Goal: Task Accomplishment & Management: Manage account settings

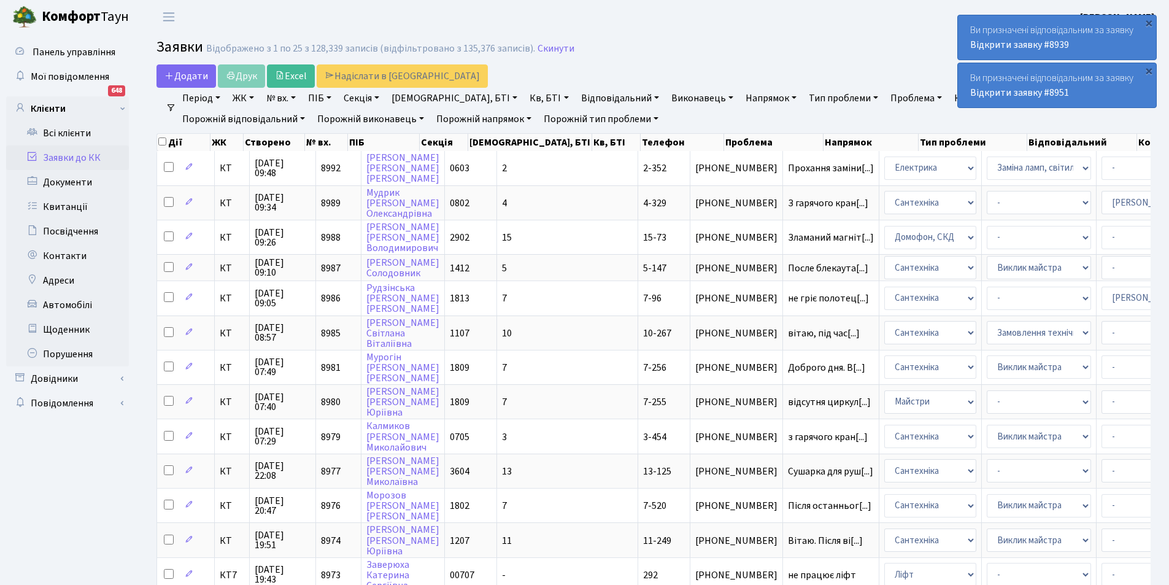
select select "25"
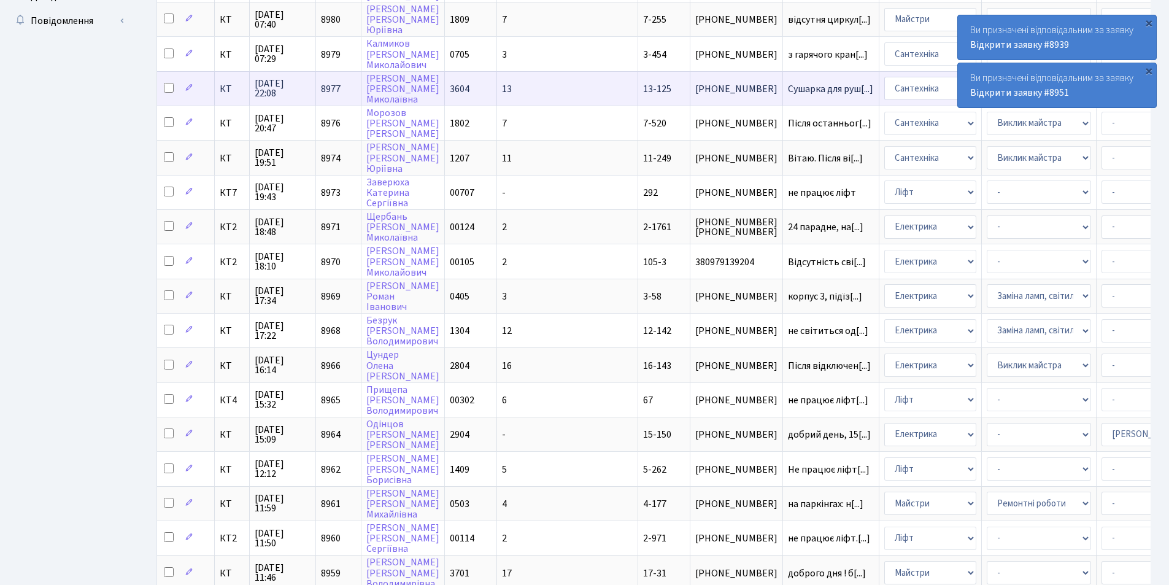
scroll to position [184, 0]
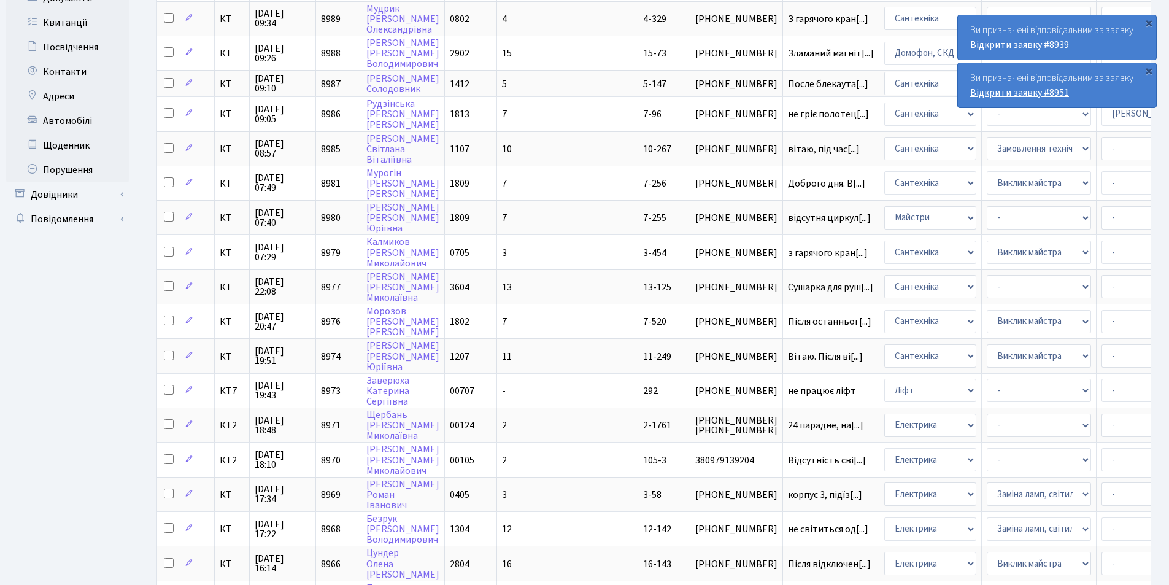
click at [1028, 90] on link "Відкрити заявку #8951" at bounding box center [1019, 93] width 99 height 14
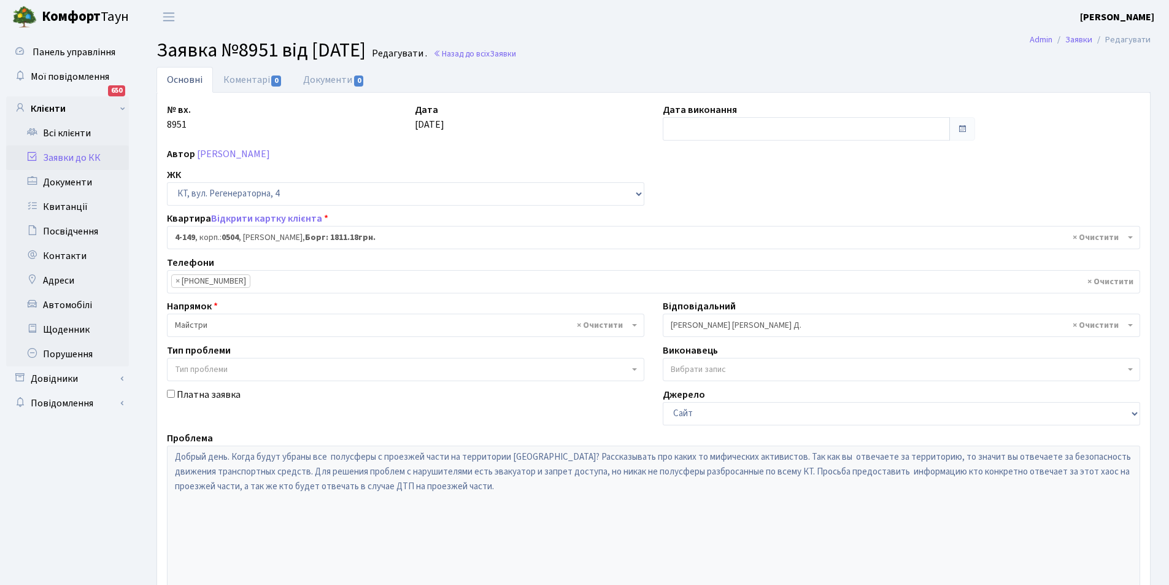
select select "1145"
click at [63, 159] on link "Заявки до КК" at bounding box center [67, 157] width 123 height 25
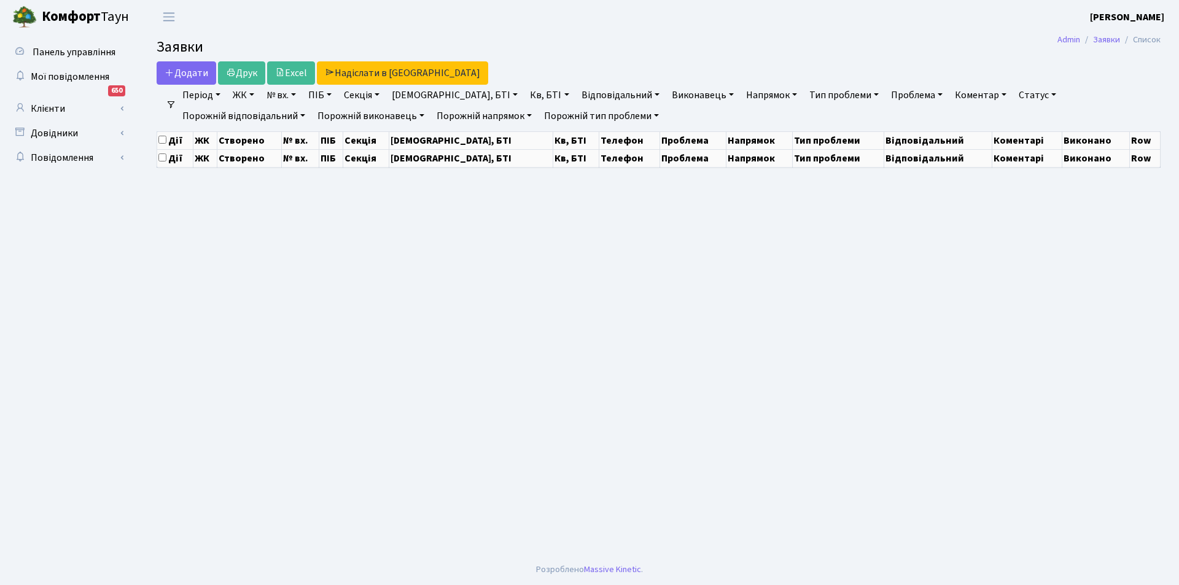
select select "25"
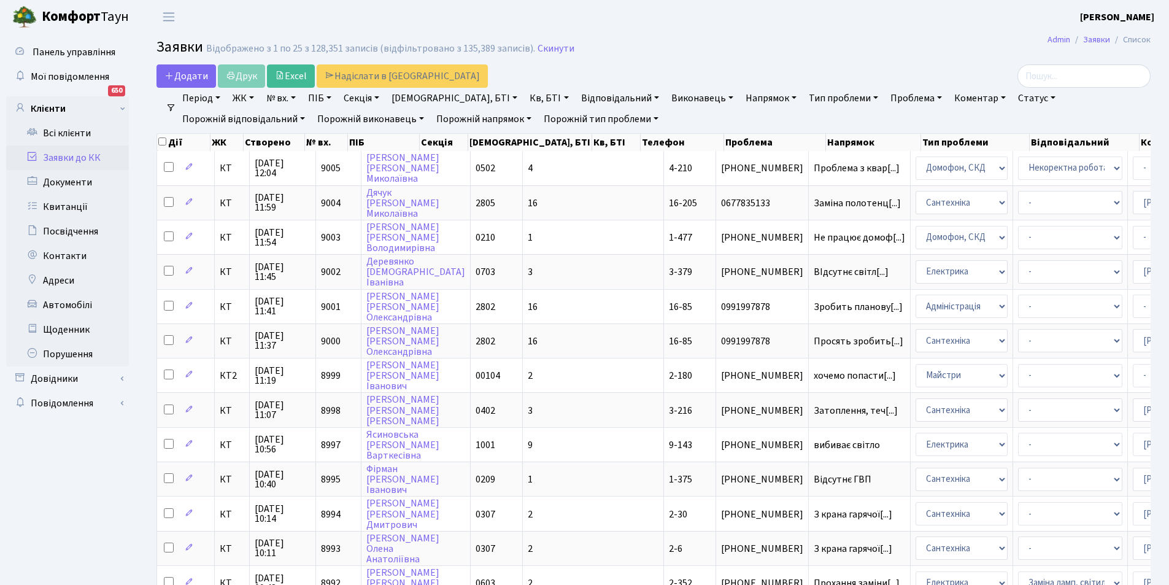
click at [576, 98] on link "Відповідальний" at bounding box center [620, 98] width 88 height 21
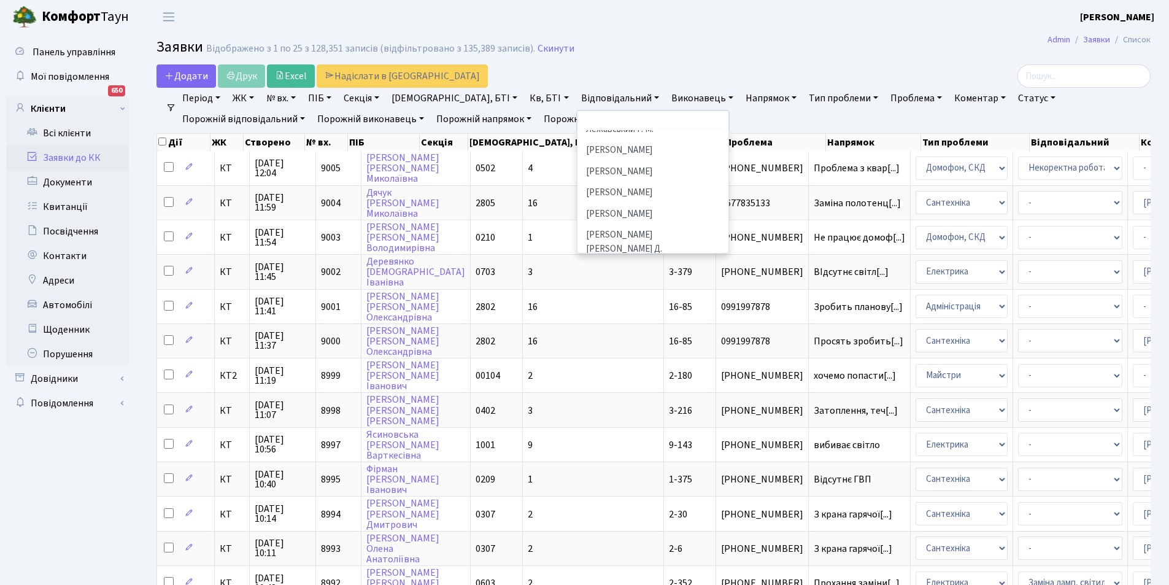
scroll to position [368, 0]
click at [586, 157] on li "[PERSON_NAME]" at bounding box center [653, 167] width 149 height 21
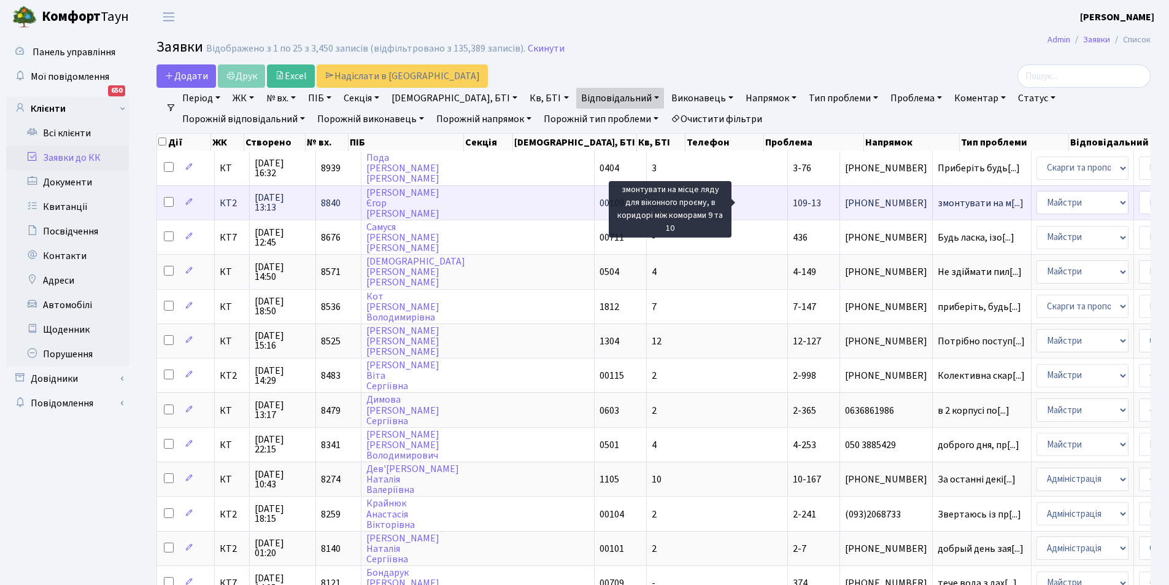
click at [938, 200] on span "змонтувати на м[...]" at bounding box center [981, 203] width 86 height 14
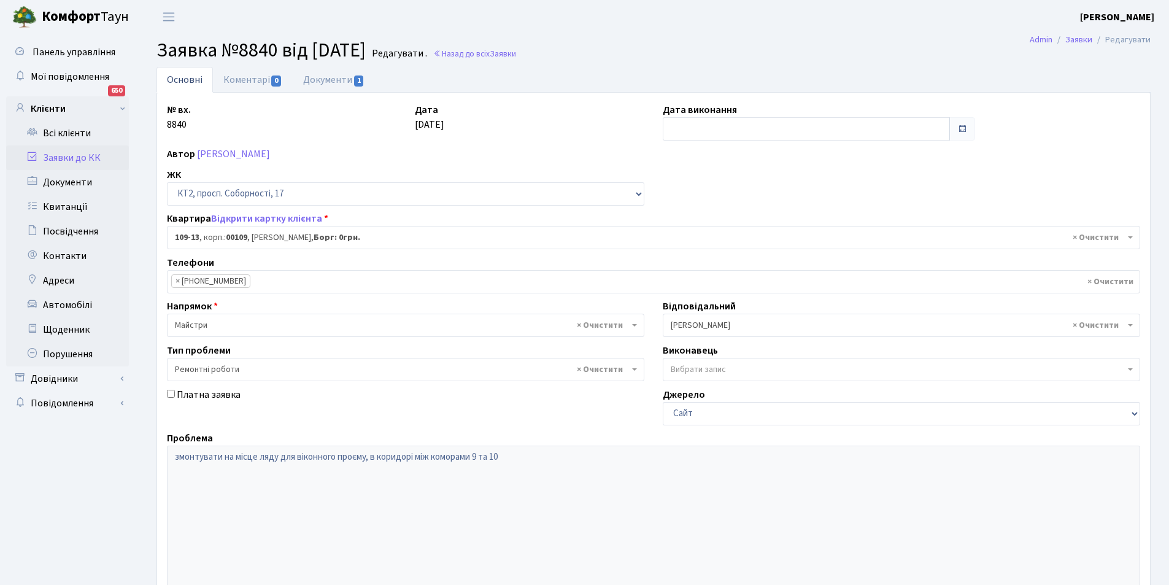
select select "16130"
select select "62"
click at [255, 80] on link "Коментарі 0" at bounding box center [253, 79] width 80 height 25
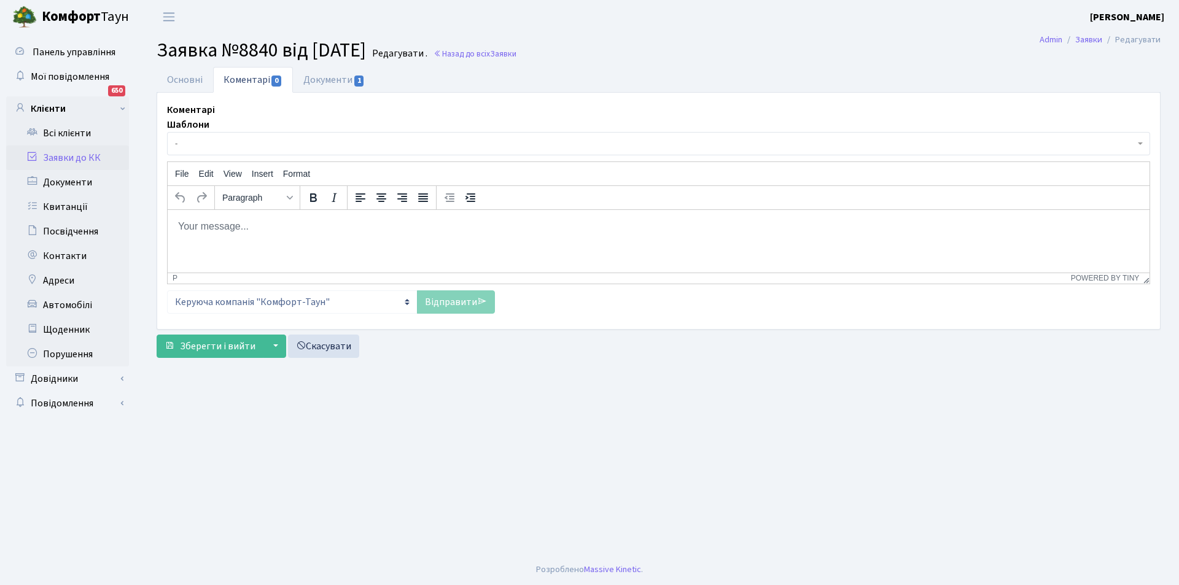
click at [276, 222] on p "Rich Text Area. Press ALT-0 for help." at bounding box center [658, 226] width 962 height 14
click at [452, 310] on link "Відправити" at bounding box center [456, 301] width 78 height 23
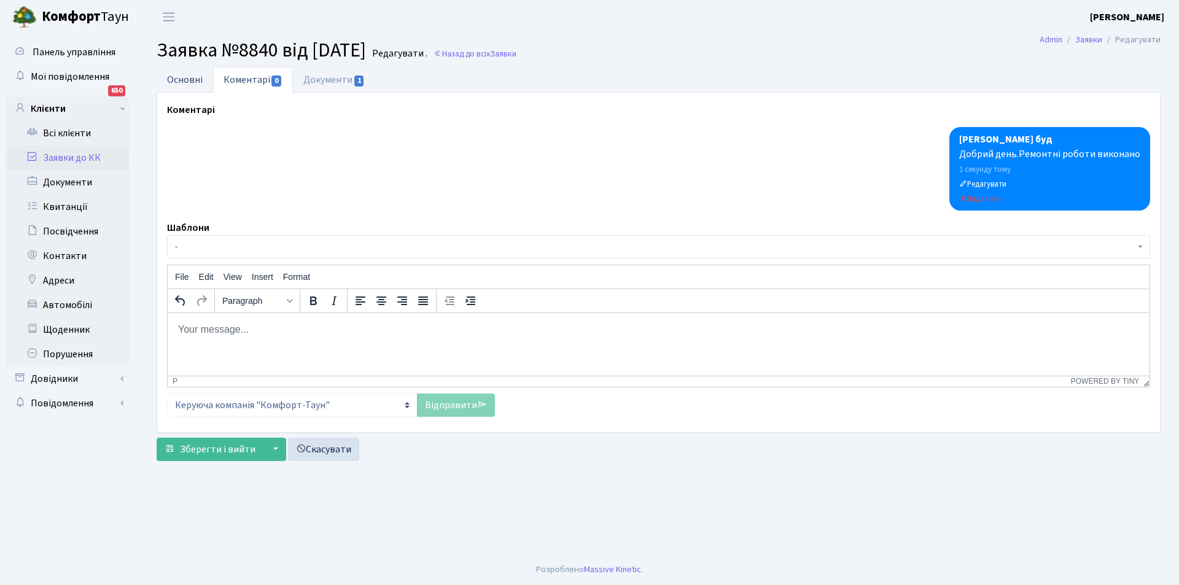
click at [182, 75] on link "Основні" at bounding box center [185, 79] width 56 height 25
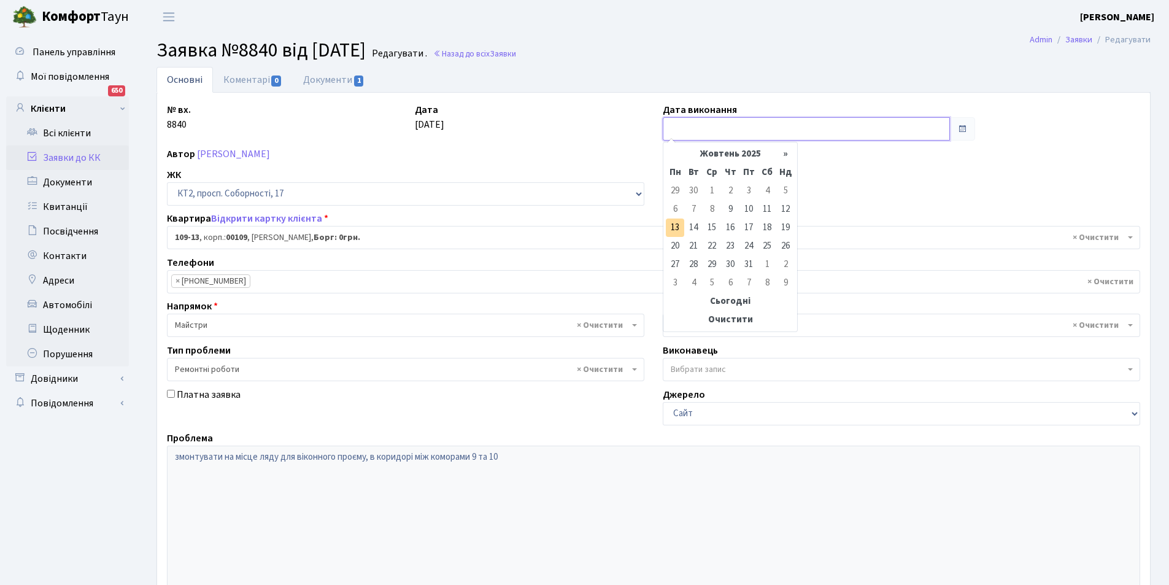
click at [705, 136] on input "text" at bounding box center [806, 128] width 287 height 23
click at [684, 227] on td "13" at bounding box center [675, 228] width 18 height 18
type input "13.10.2025"
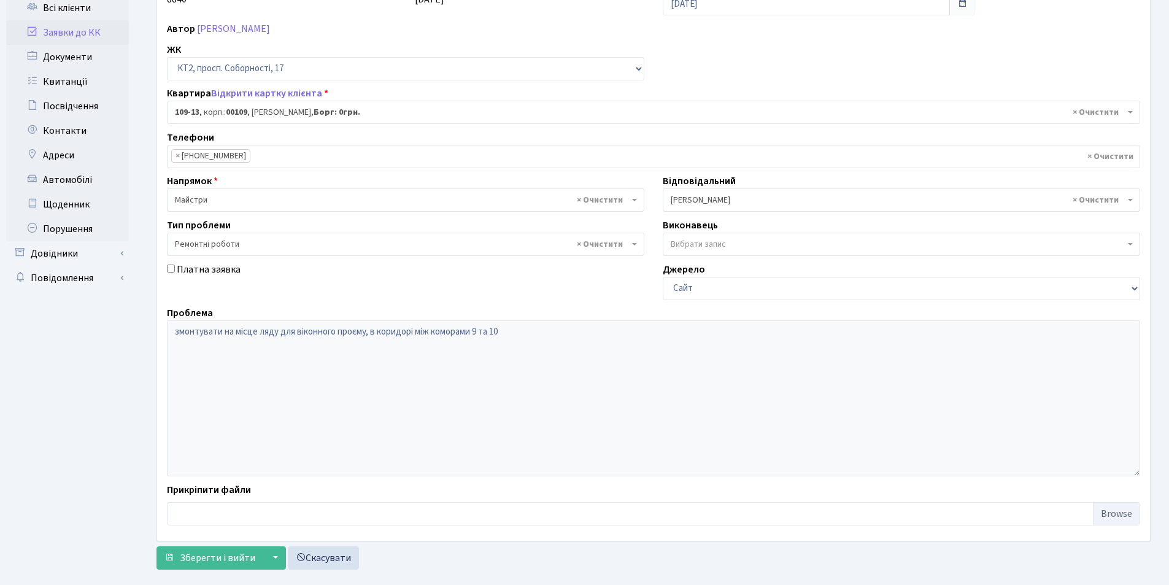
scroll to position [147, 0]
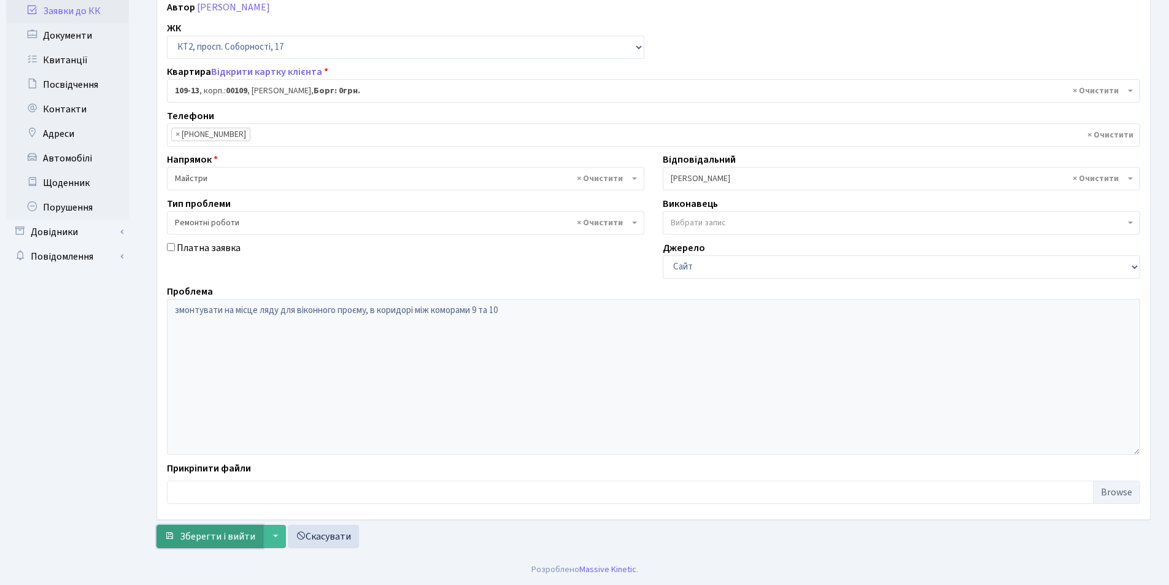
click at [192, 540] on span "Зберегти і вийти" at bounding box center [218, 537] width 76 height 14
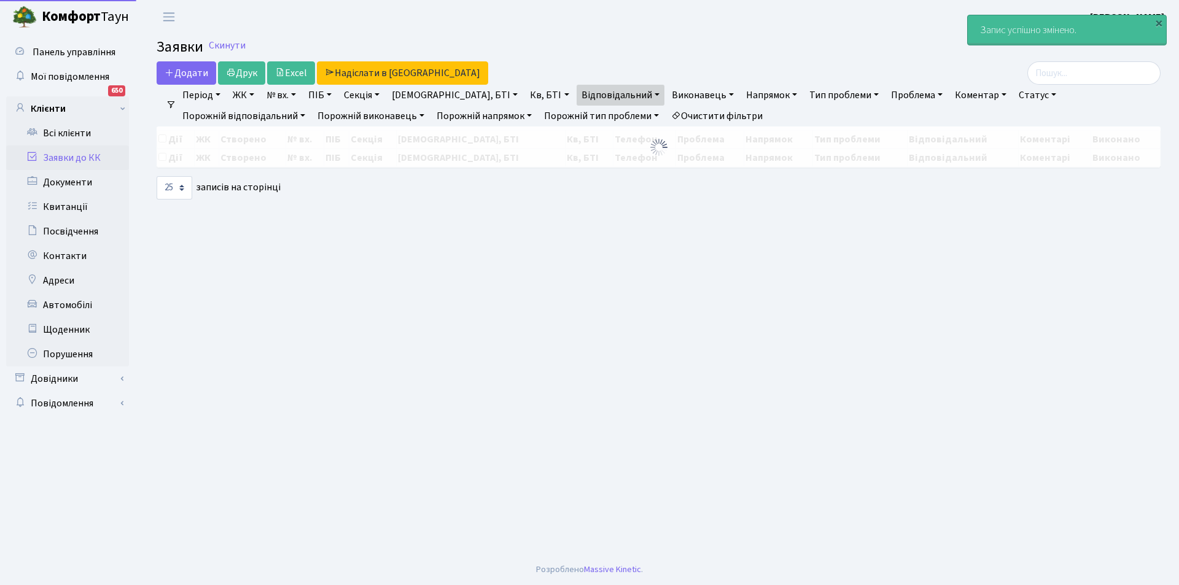
select select "25"
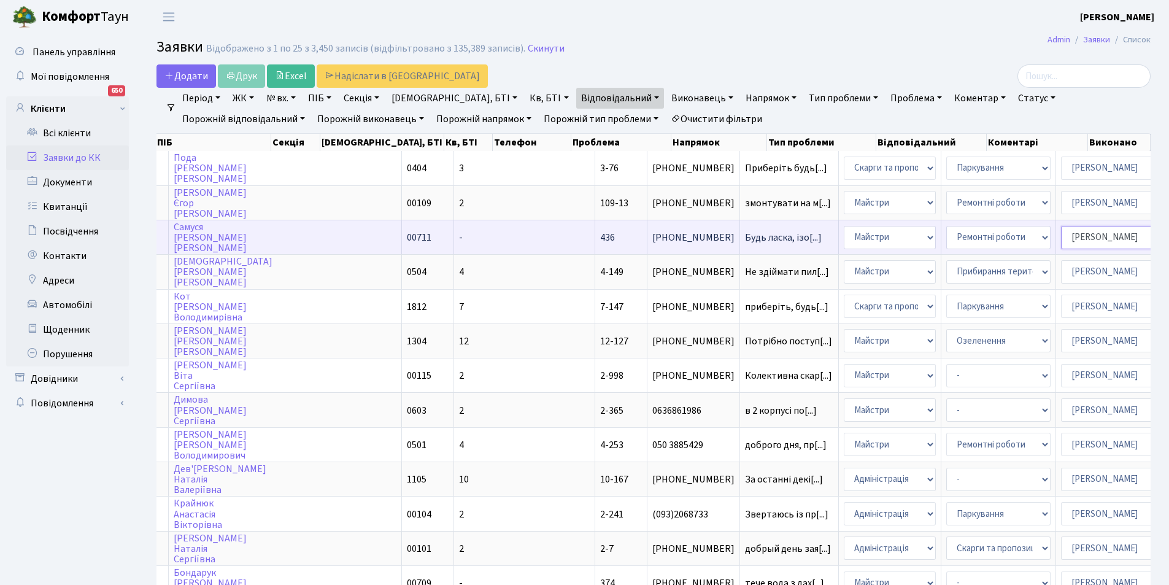
click at [1061, 241] on select "- Адміністратор ЖК ДП Адміністратор ЖК КТ Адміністратор ЖК СП Вижул В. В. Горді…" at bounding box center [1113, 237] width 104 height 23
select select "42"
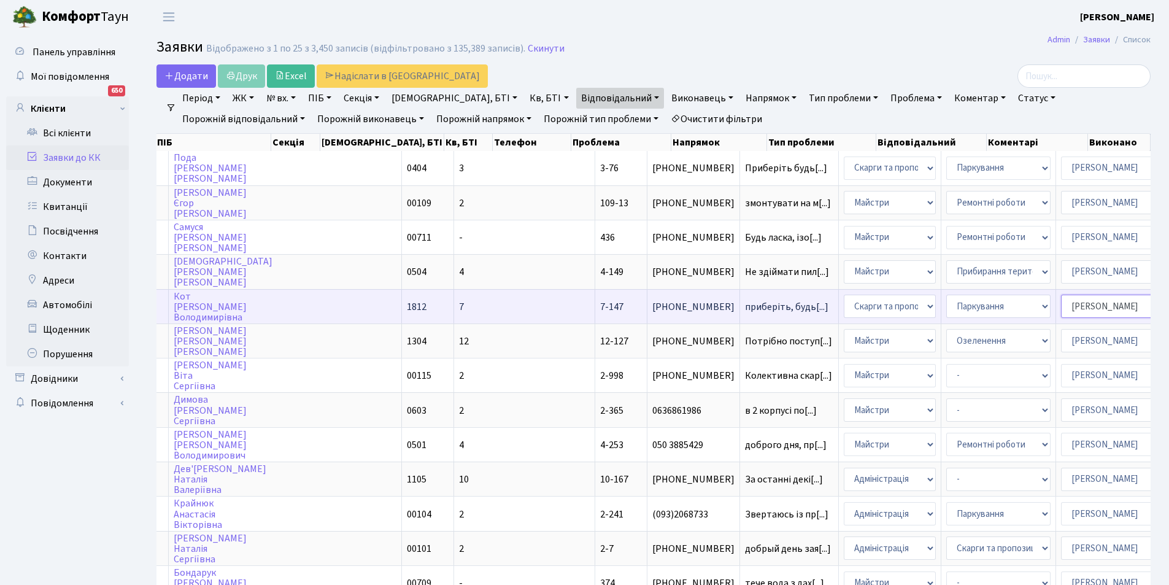
click at [1061, 310] on select "- Адміністратор ЖК ДП Адміністратор ЖК КТ Адміністратор ЖК СП Вижул В. В. Горді…" at bounding box center [1113, 306] width 104 height 23
select select "26"
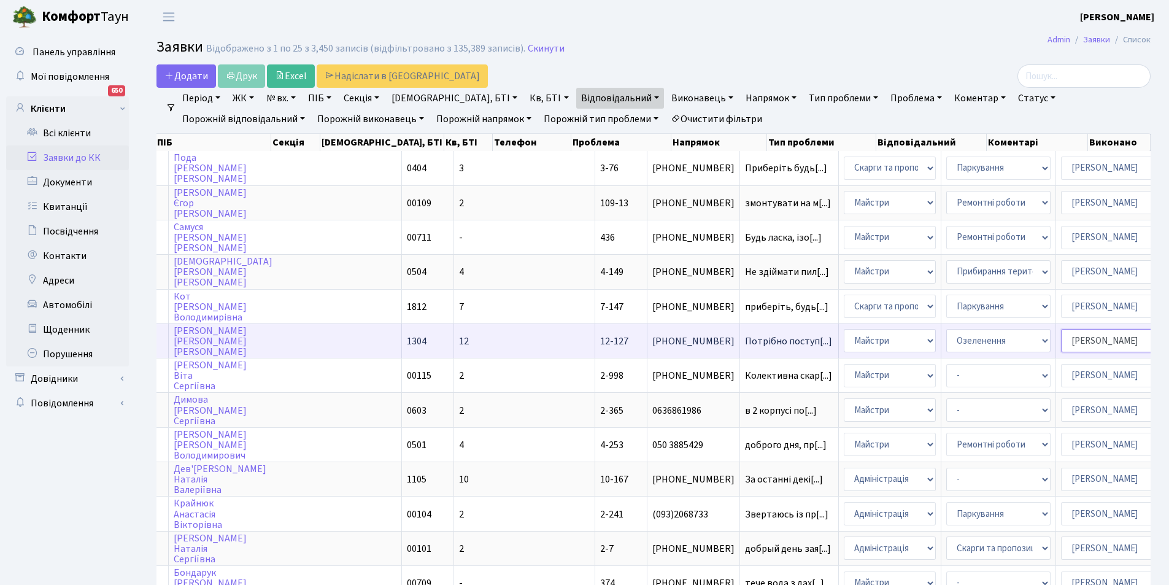
click at [1061, 341] on select "- Адміністратор ЖК ДП Адміністратор ЖК КТ Адміністратор ЖК СП Вижул В. В. Горді…" at bounding box center [1113, 340] width 104 height 23
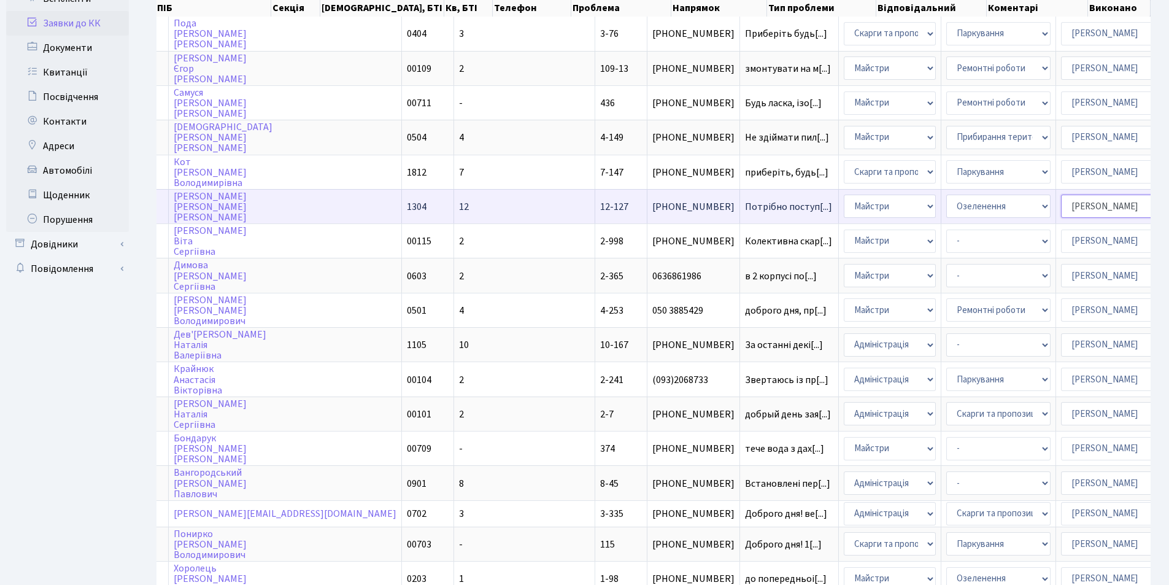
scroll to position [184, 0]
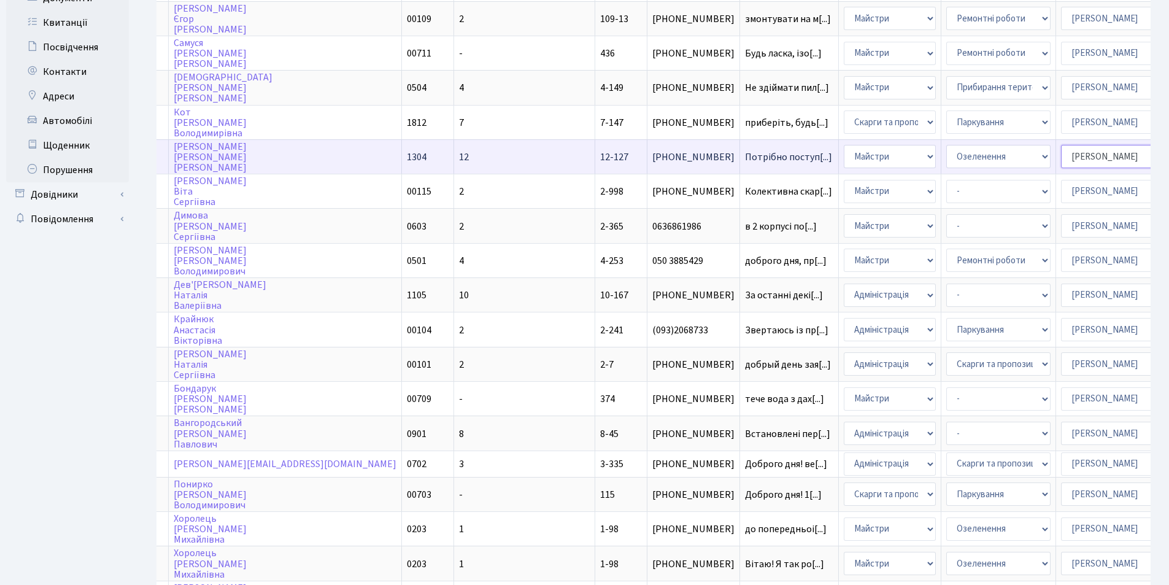
click at [1061, 153] on select "- Адміністратор ЖК ДП Адміністратор ЖК КТ Адміністратор ЖК СП Вижул В. В. Горді…" at bounding box center [1113, 156] width 104 height 23
select select "18"
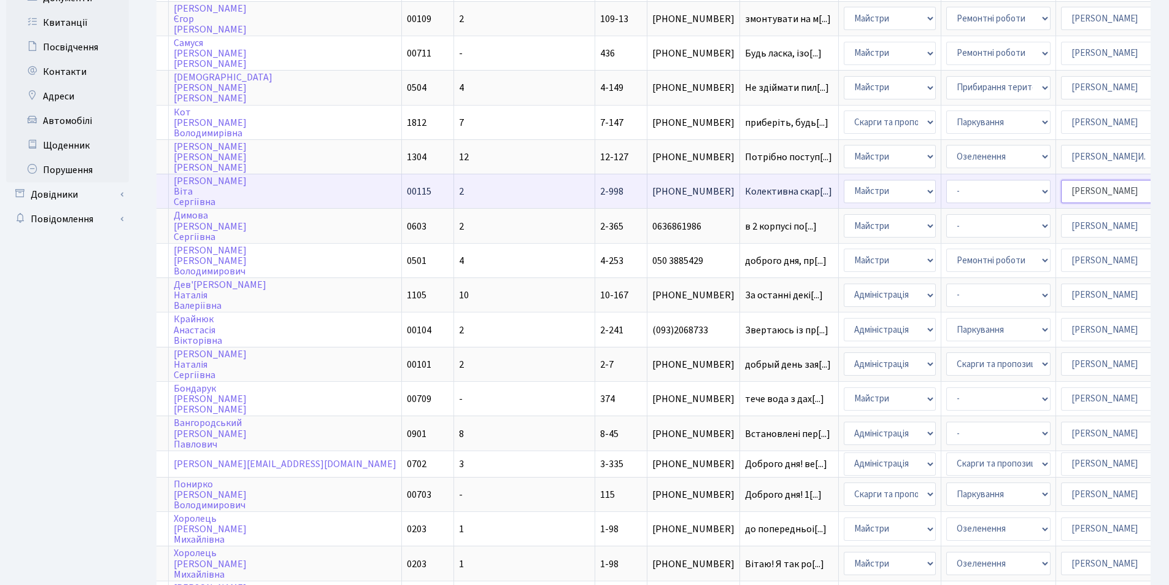
click at [1061, 186] on select "- Адміністратор ЖК ДП Адміністратор ЖК КТ Адміністратор ЖК СП Вижул В. В. Горді…" at bounding box center [1113, 191] width 104 height 23
select select "42"
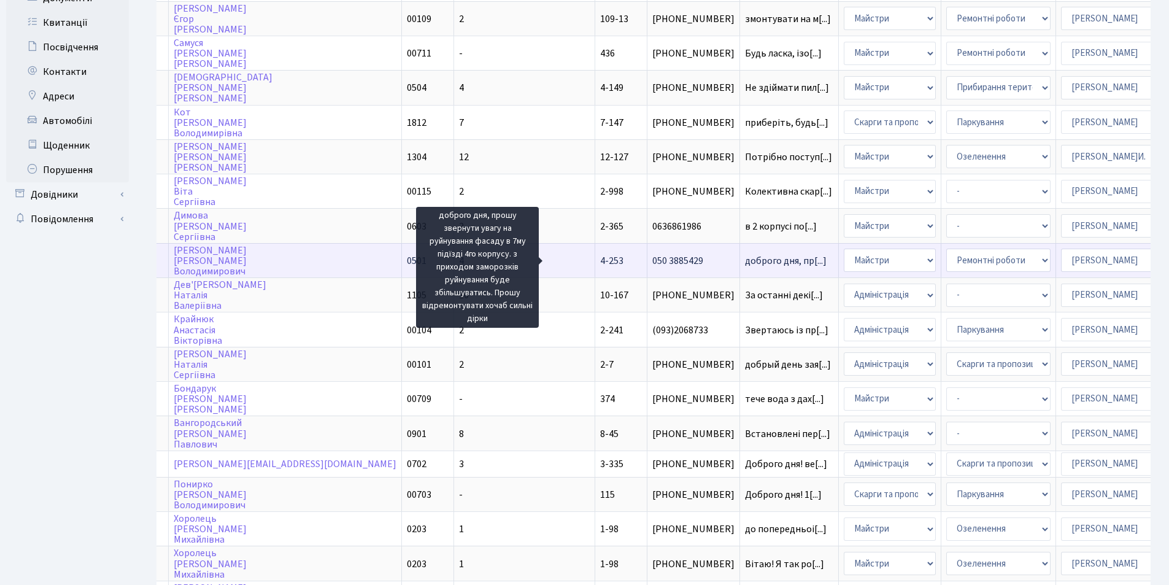
click at [745, 261] on span "доброго дня, пр[...]" at bounding box center [786, 261] width 82 height 14
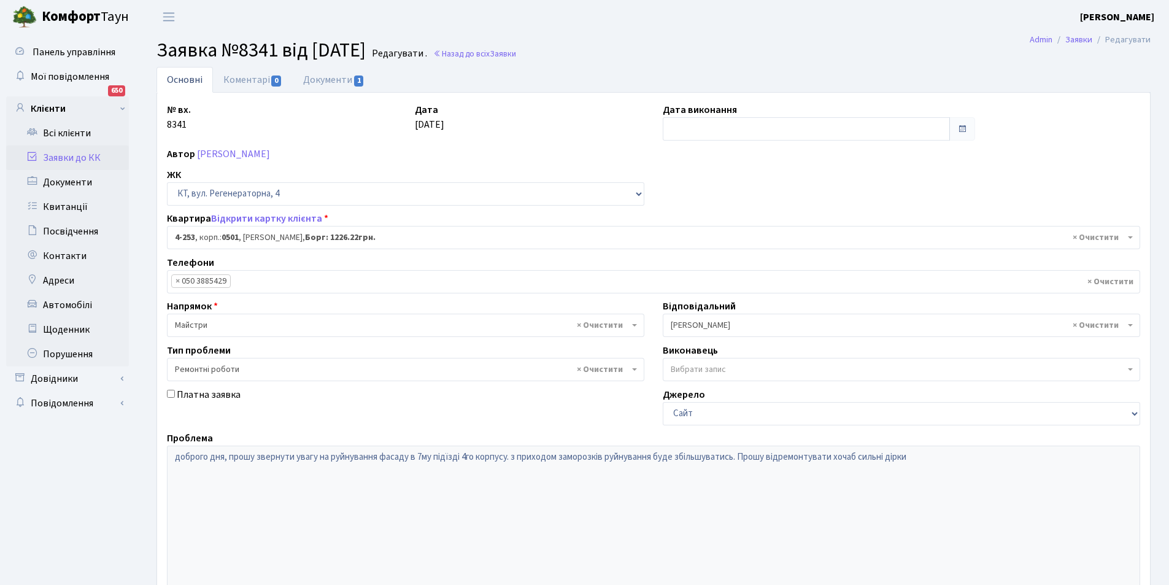
select select "1031"
select select "62"
click at [312, 79] on link "Документи 1" at bounding box center [334, 79] width 82 height 25
select select "25"
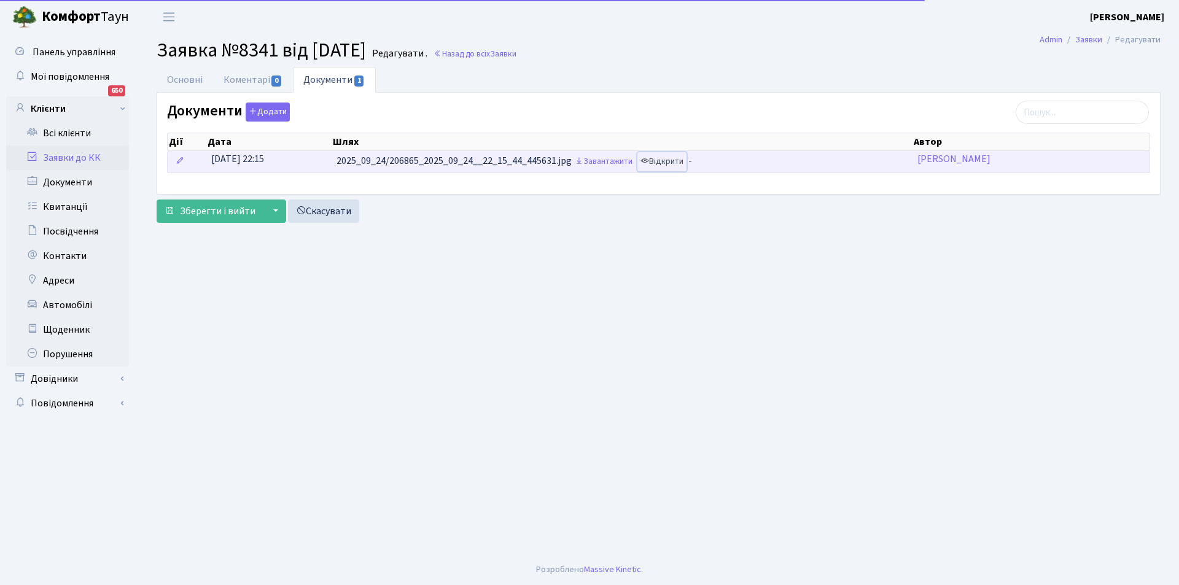
click at [664, 168] on link "Відкрити" at bounding box center [661, 161] width 49 height 19
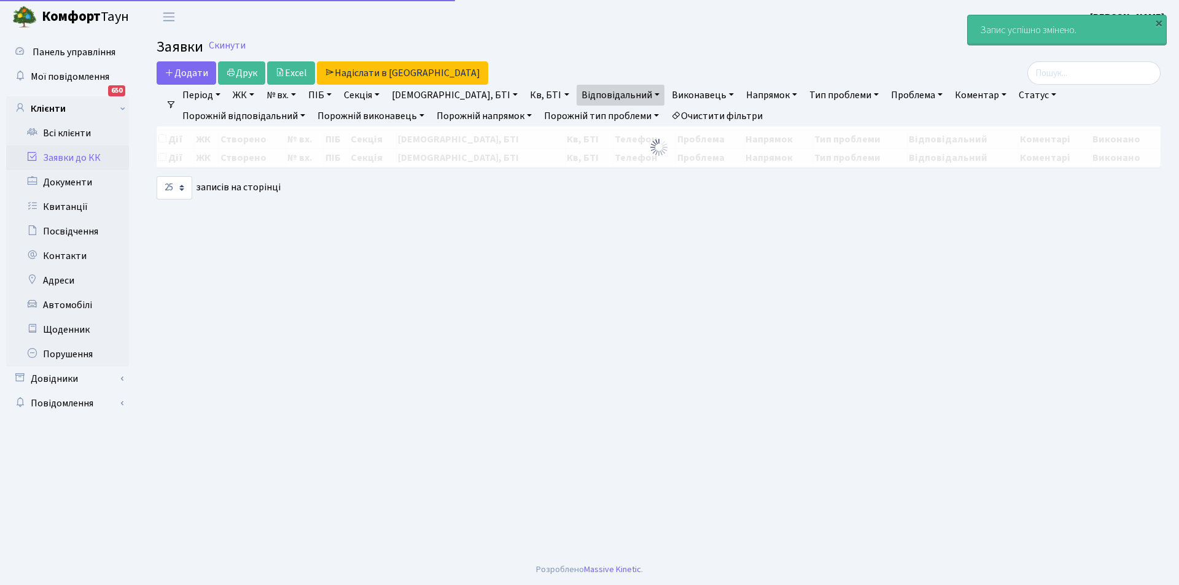
select select "25"
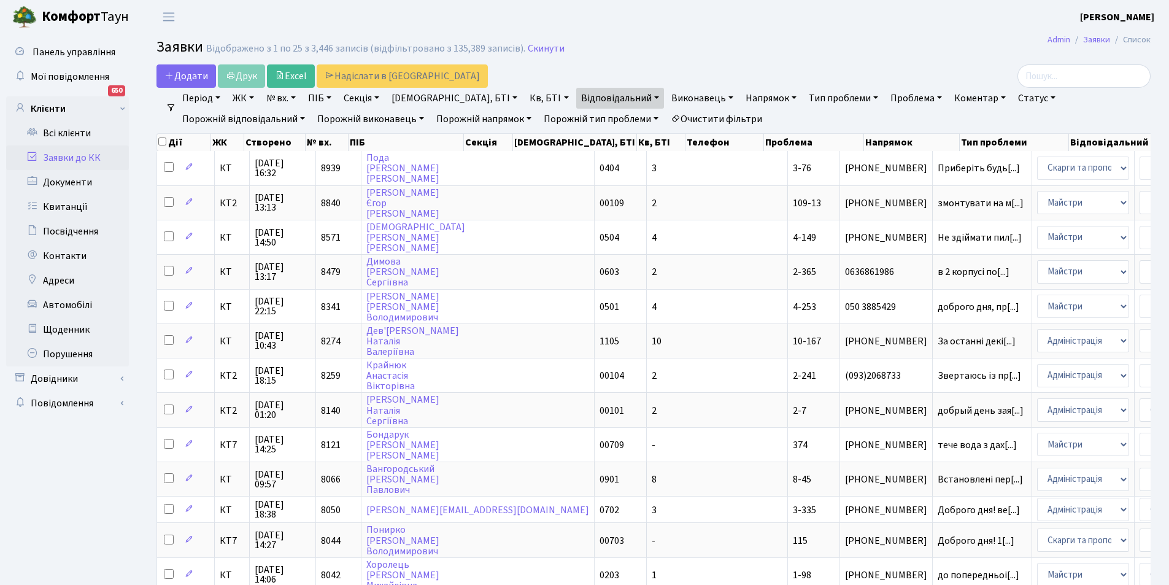
click at [666, 118] on link "Очистити фільтри" at bounding box center [716, 119] width 101 height 21
